Goal: Information Seeking & Learning: Learn about a topic

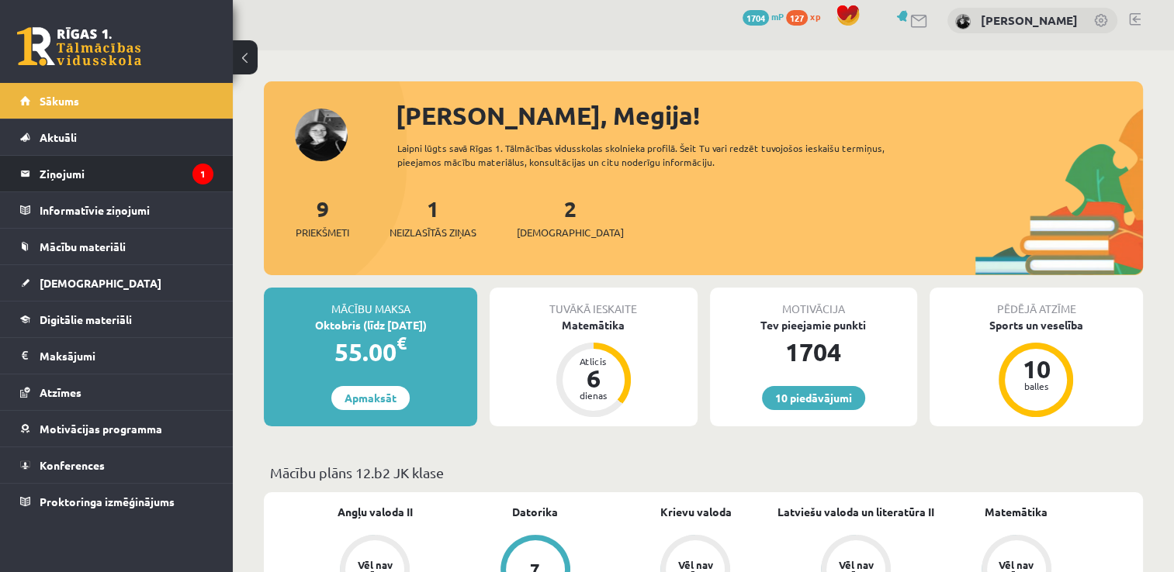
scroll to position [6, 0]
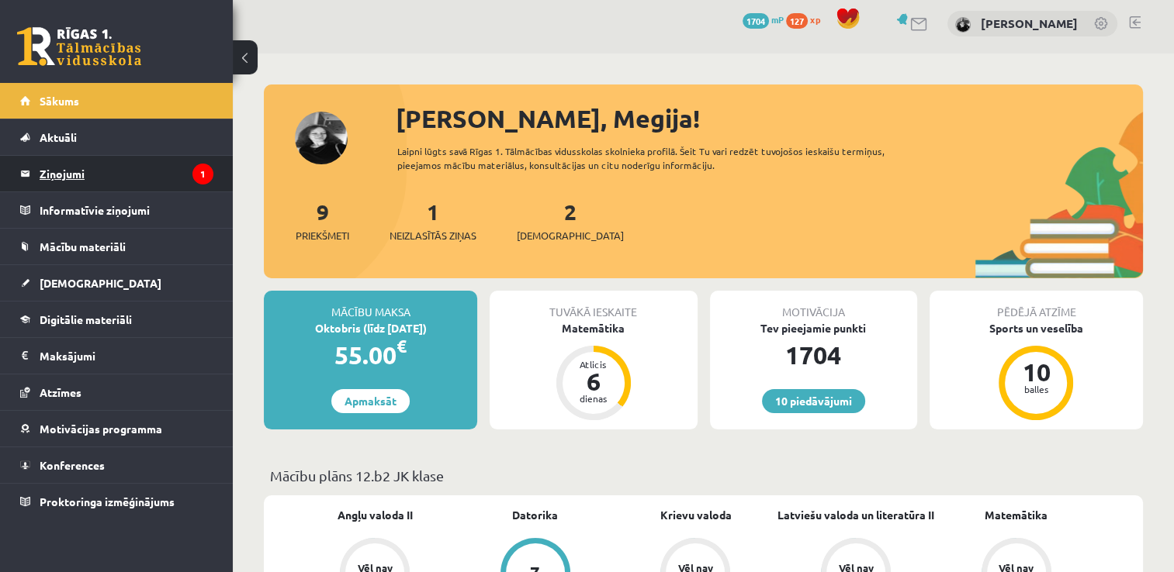
click at [94, 179] on legend "Ziņojumi 1" at bounding box center [127, 174] width 174 height 36
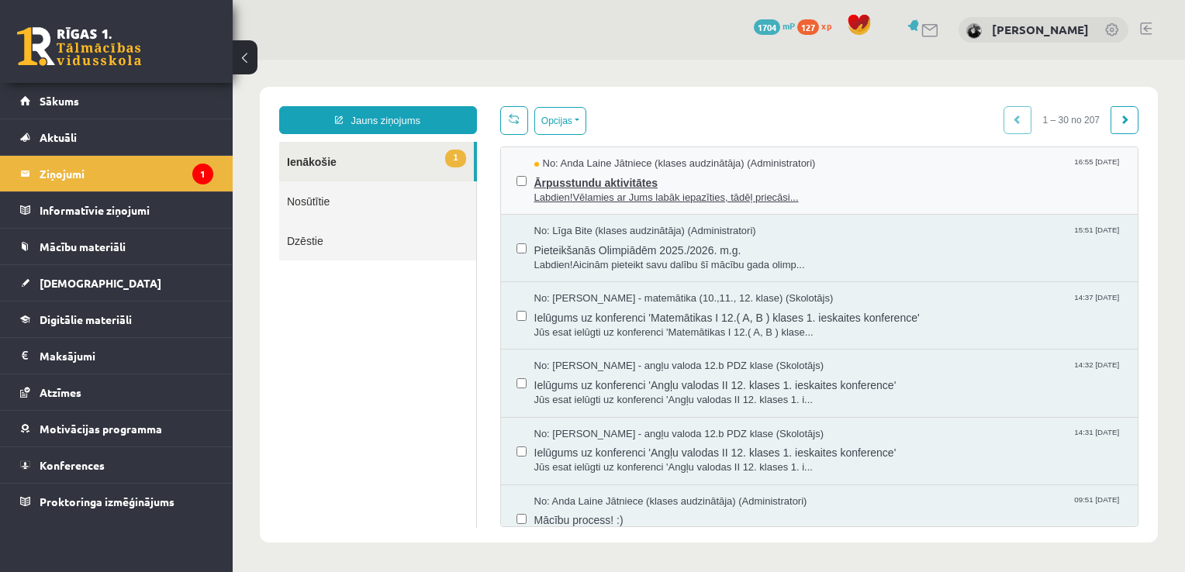
click at [674, 175] on span "Ārpusstundu aktivitātes" at bounding box center [828, 180] width 589 height 19
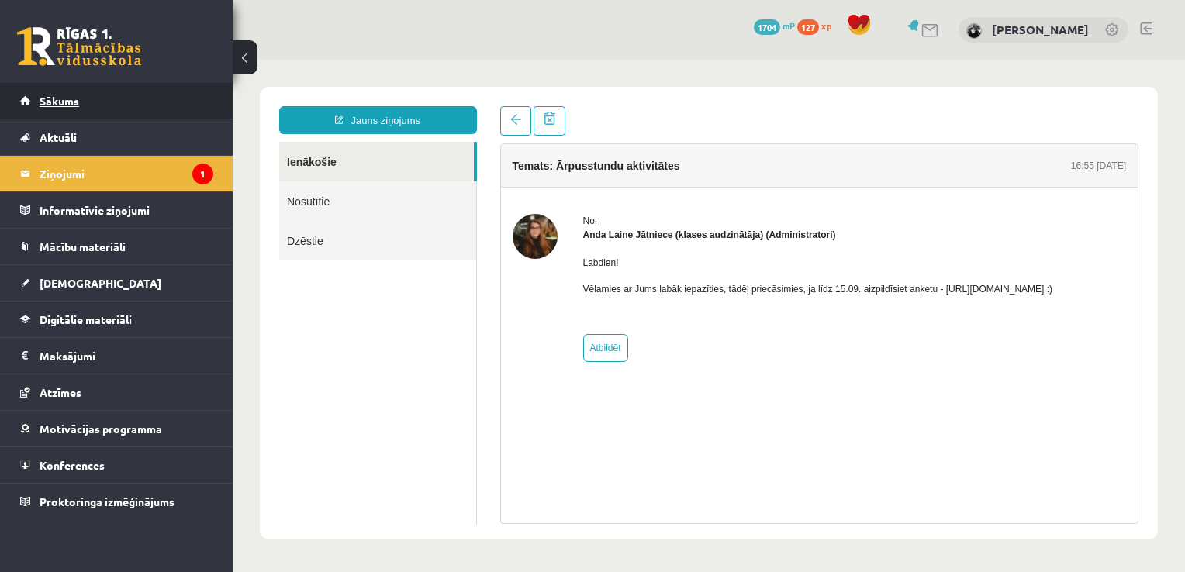
click at [102, 85] on link "Sākums" at bounding box center [116, 101] width 193 height 36
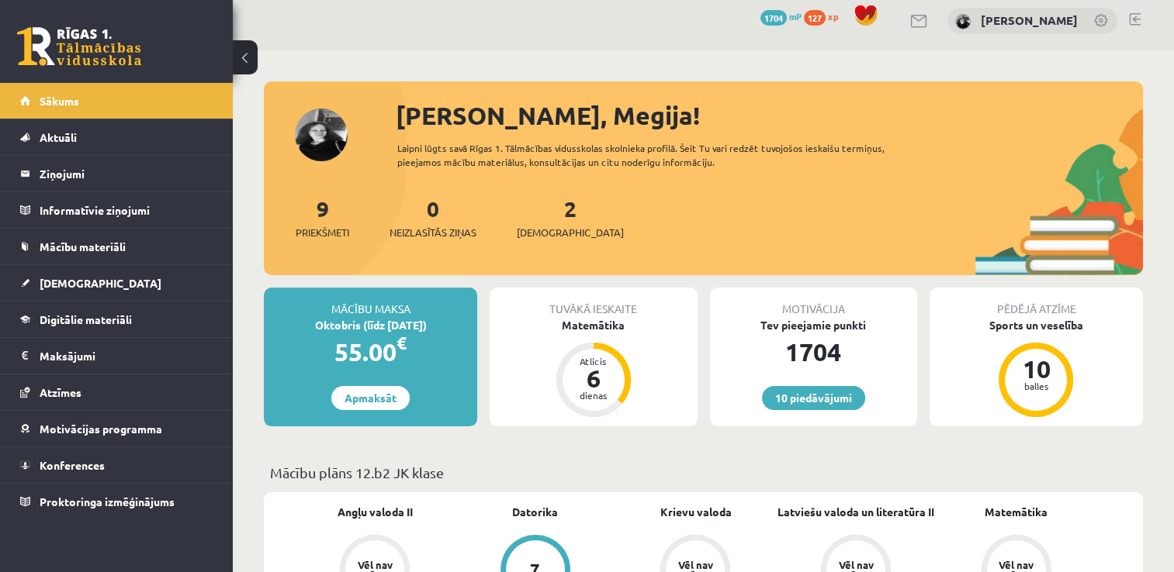
scroll to position [9, 0]
click at [62, 315] on span "Digitālie materiāli" at bounding box center [86, 320] width 92 height 14
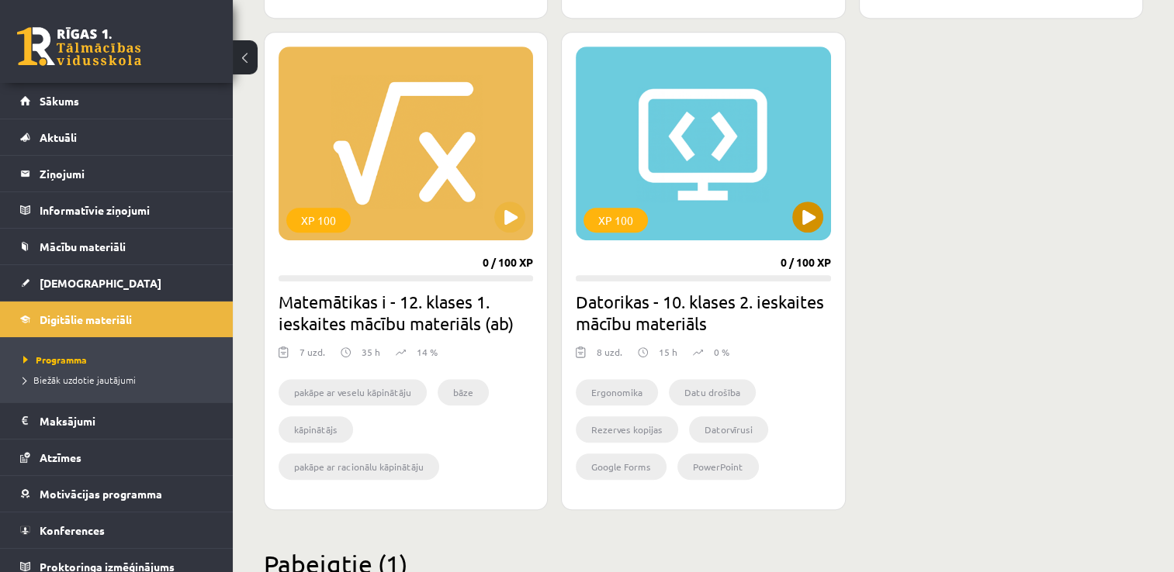
scroll to position [903, 0]
click at [521, 213] on button at bounding box center [509, 216] width 31 height 31
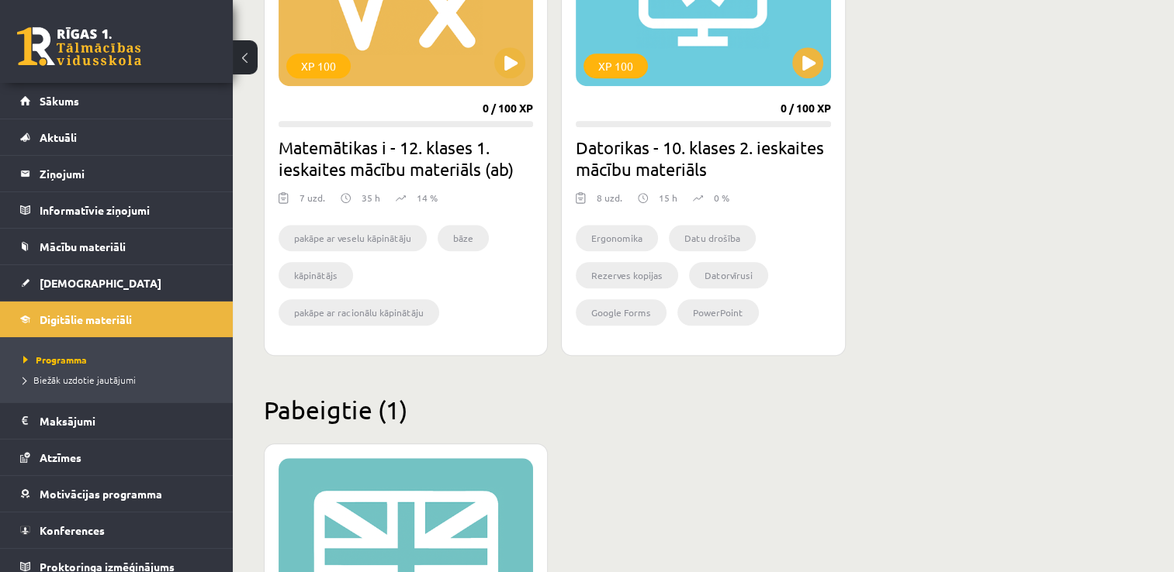
scroll to position [1057, 0]
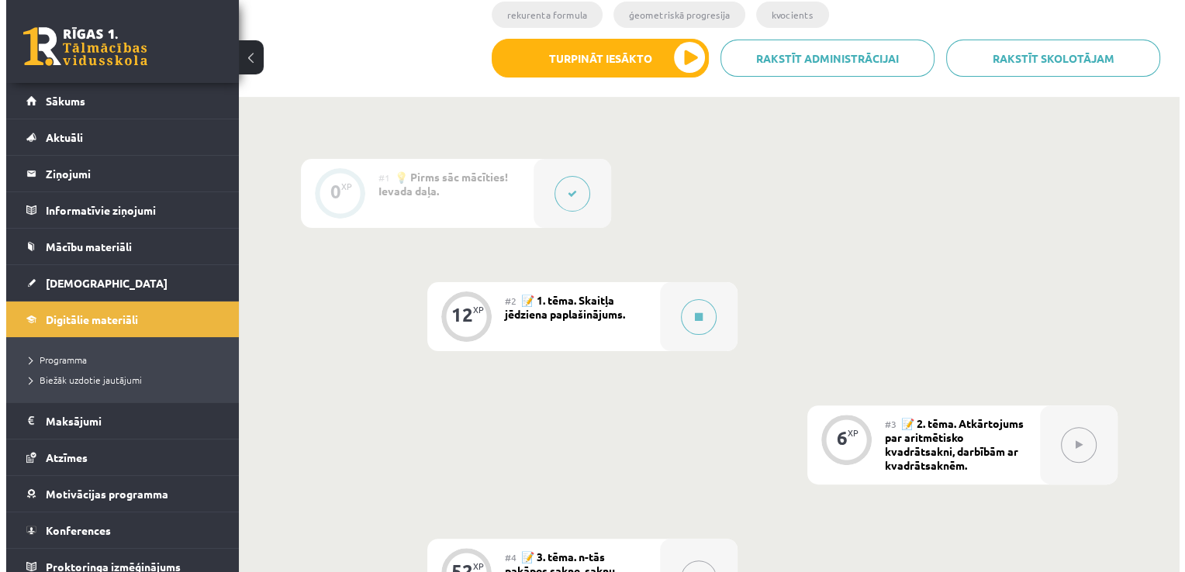
scroll to position [357, 0]
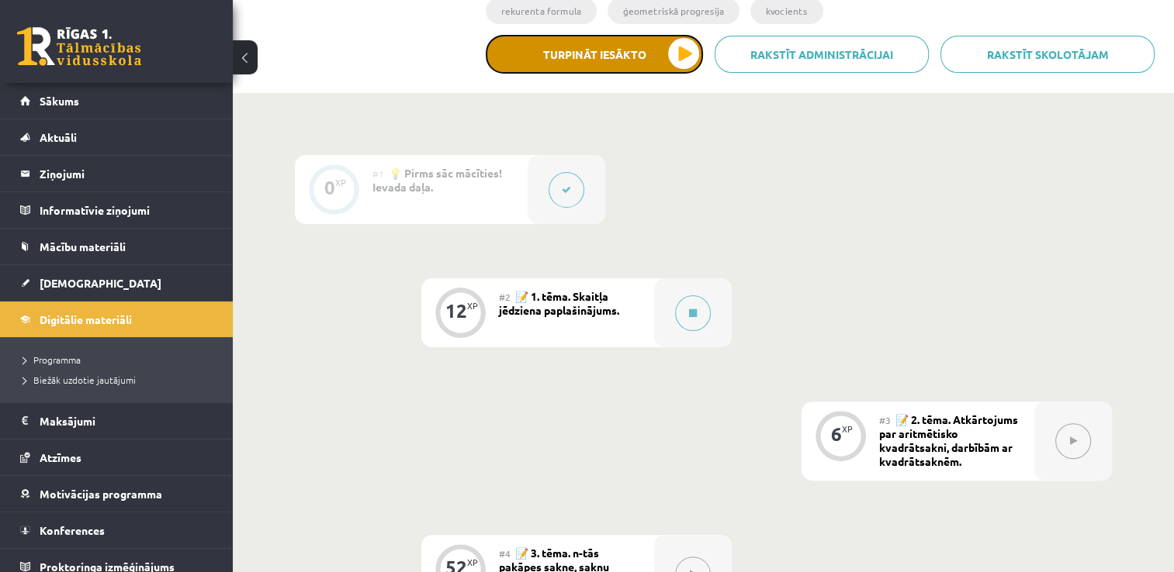
click at [654, 72] on button "Turpināt iesākto" at bounding box center [594, 54] width 217 height 39
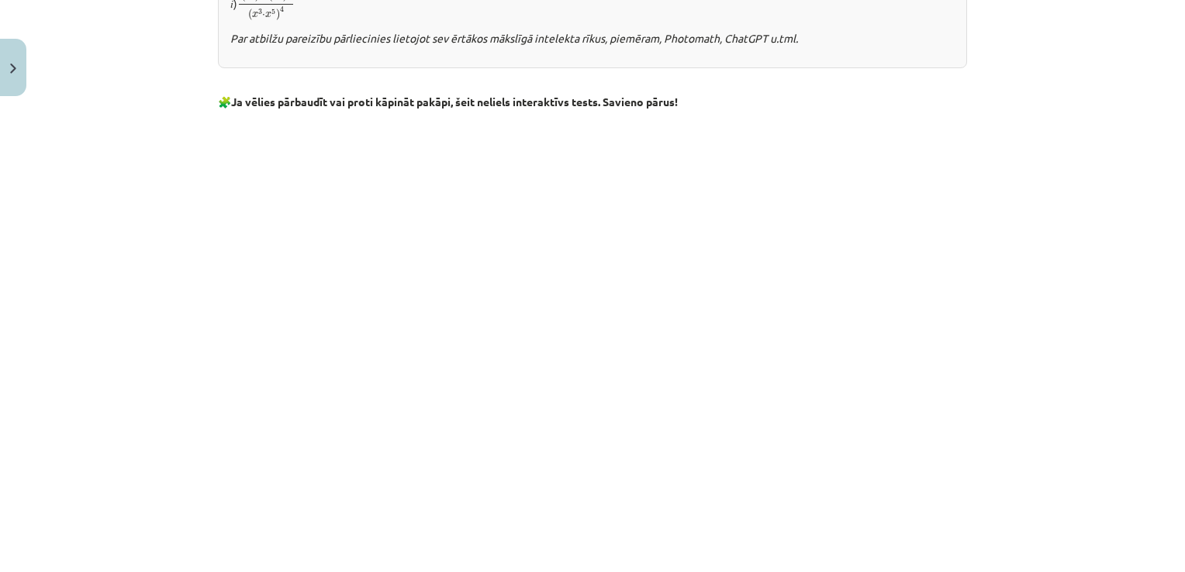
scroll to position [1228, 0]
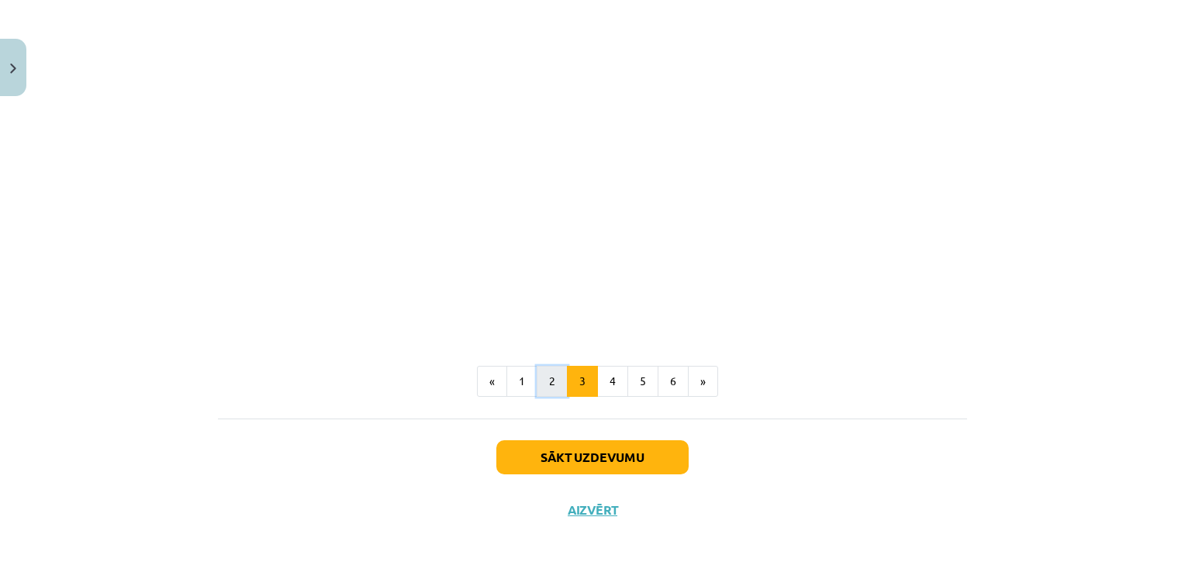
click at [548, 373] on button "2" at bounding box center [552, 381] width 31 height 31
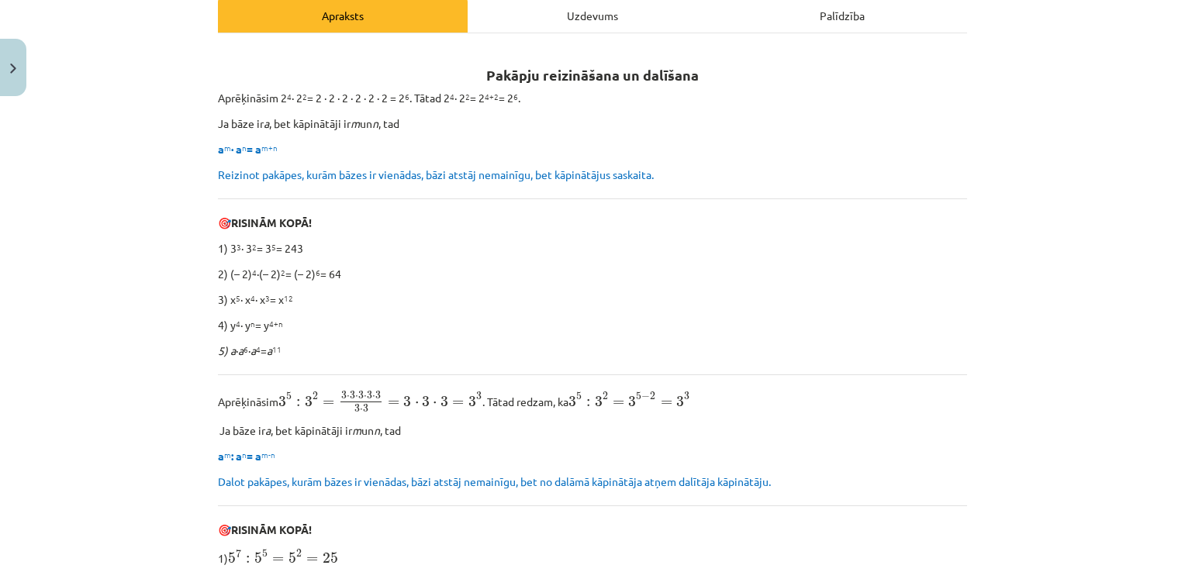
scroll to position [1072, 0]
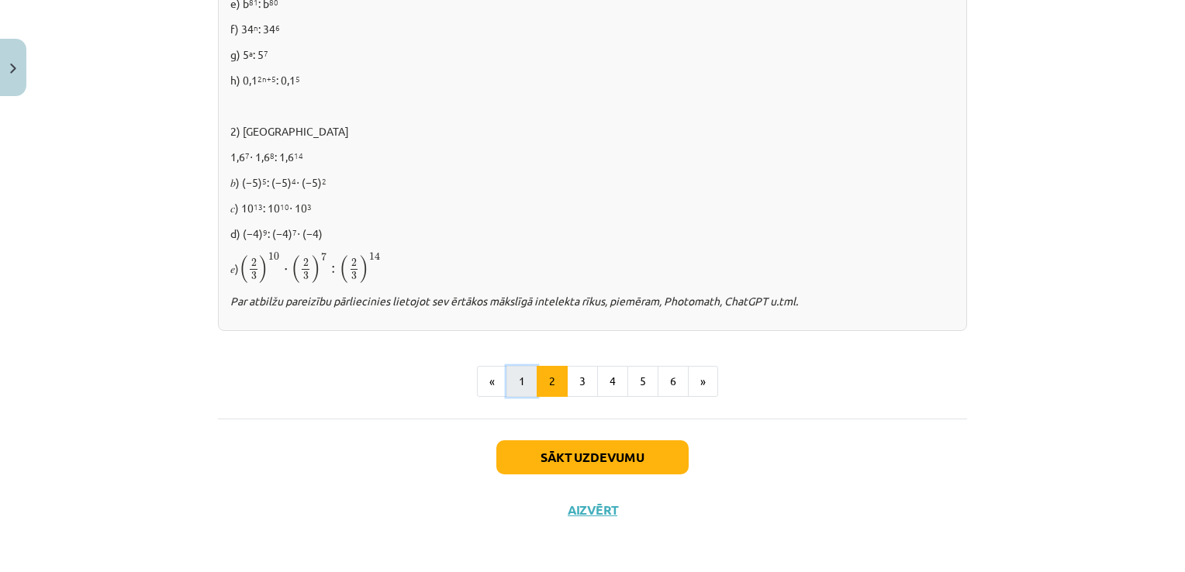
click at [515, 377] on button "1" at bounding box center [521, 381] width 31 height 31
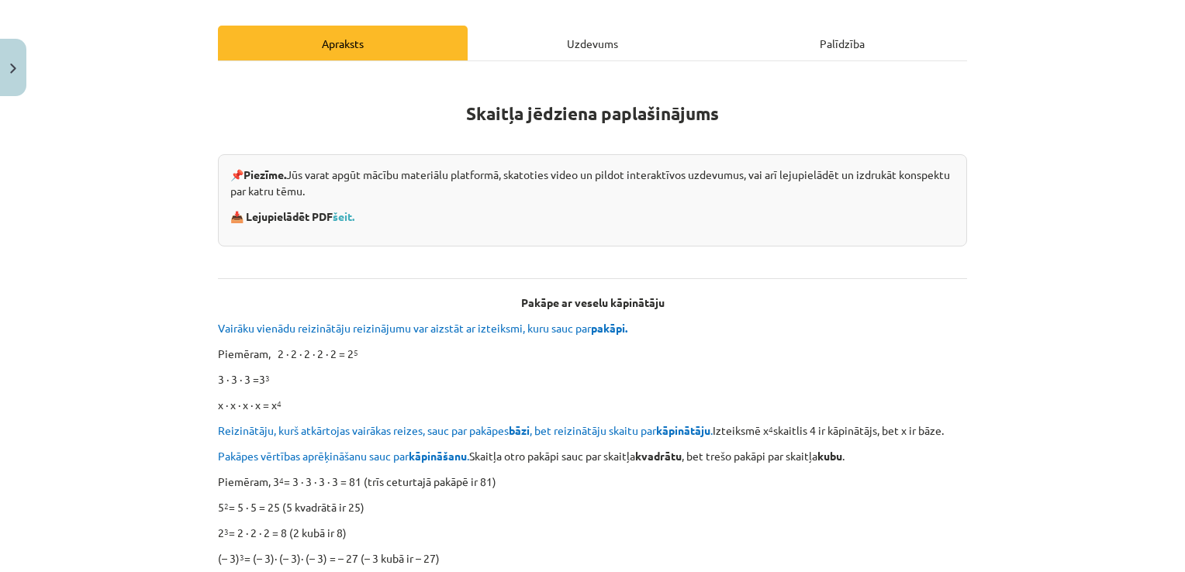
scroll to position [168, 0]
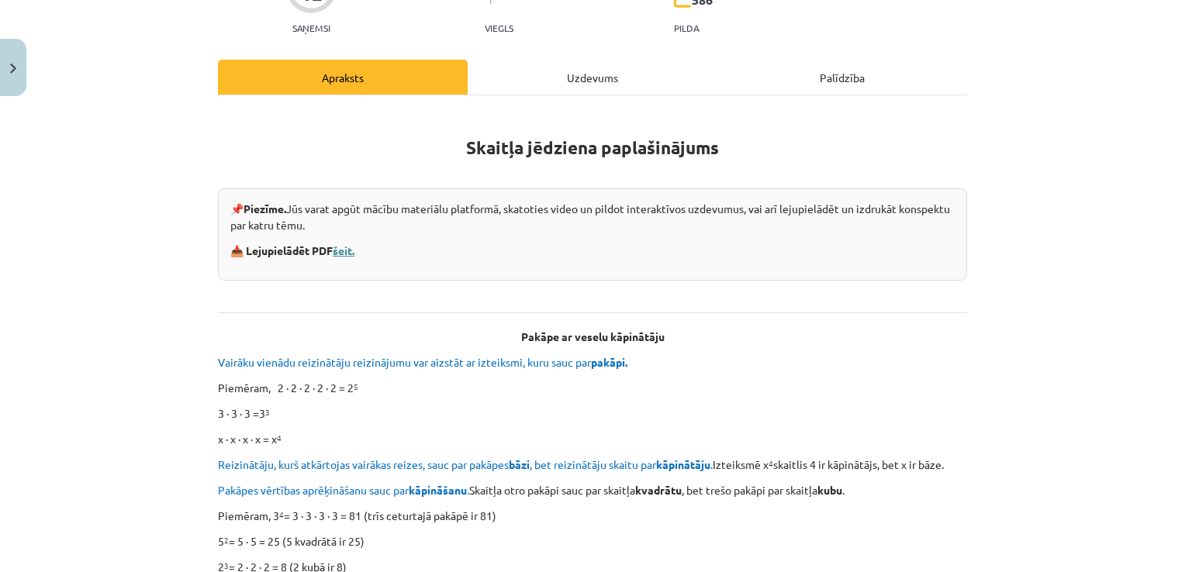
click at [337, 244] on link "šeit." at bounding box center [344, 251] width 22 height 14
